Goal: Transaction & Acquisition: Purchase product/service

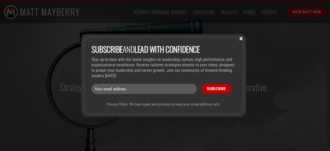
click at [240, 37] on button "×" at bounding box center [241, 38] width 8 height 5
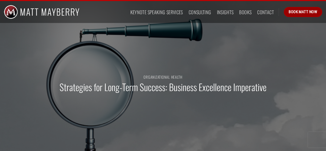
click at [308, 11] on span "Book Matt Now" at bounding box center [302, 12] width 29 height 6
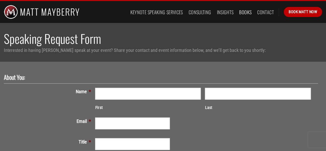
click at [246, 7] on link "Books" at bounding box center [245, 11] width 12 height 9
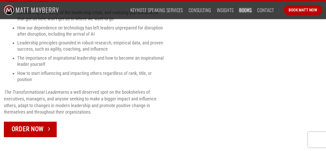
scroll to position [323, 0]
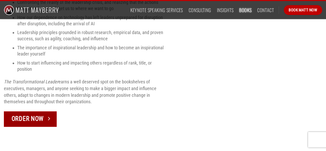
click at [35, 114] on span "Order Now" at bounding box center [28, 119] width 32 height 10
